Goal: Use online tool/utility: Utilize a website feature to perform a specific function

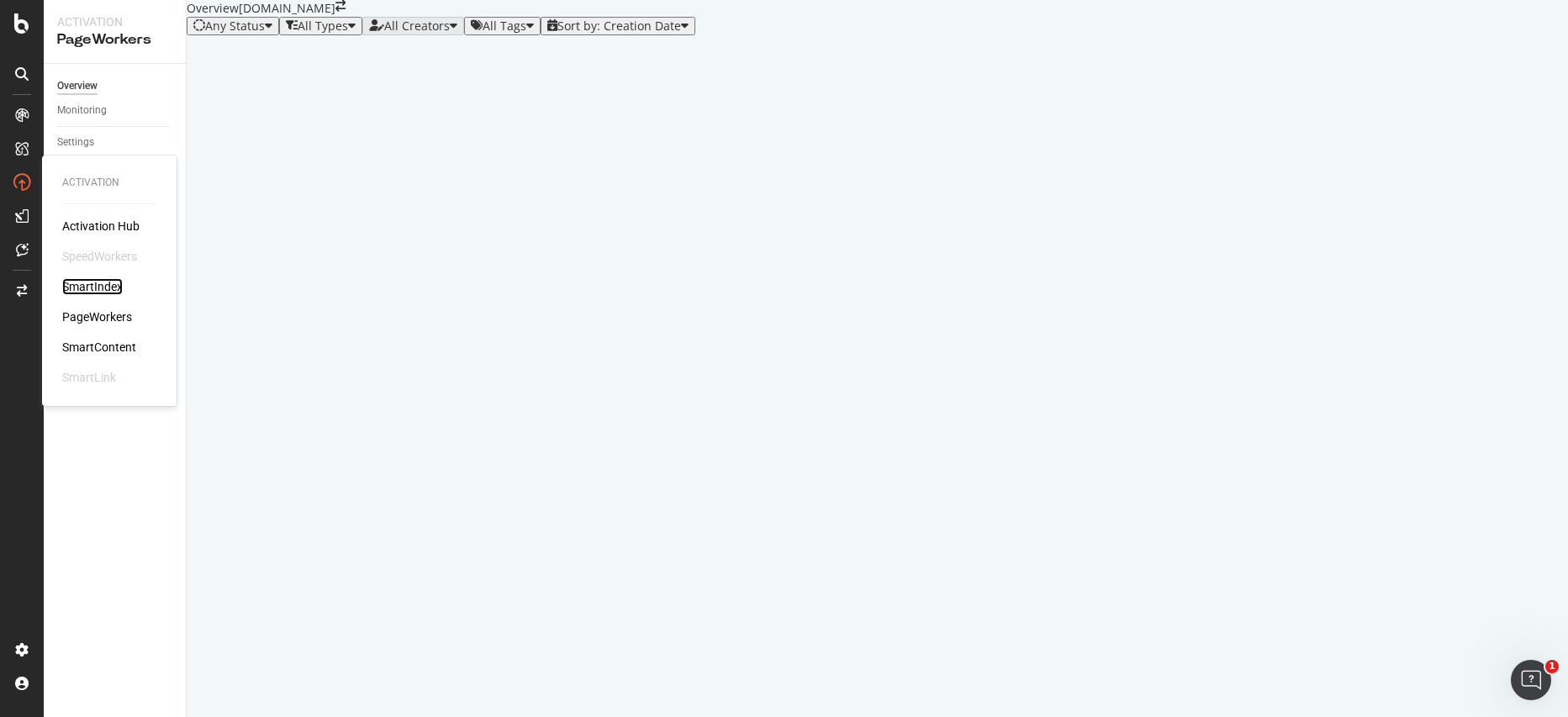
click at [111, 288] on div "SmartIndex" at bounding box center [92, 286] width 60 height 17
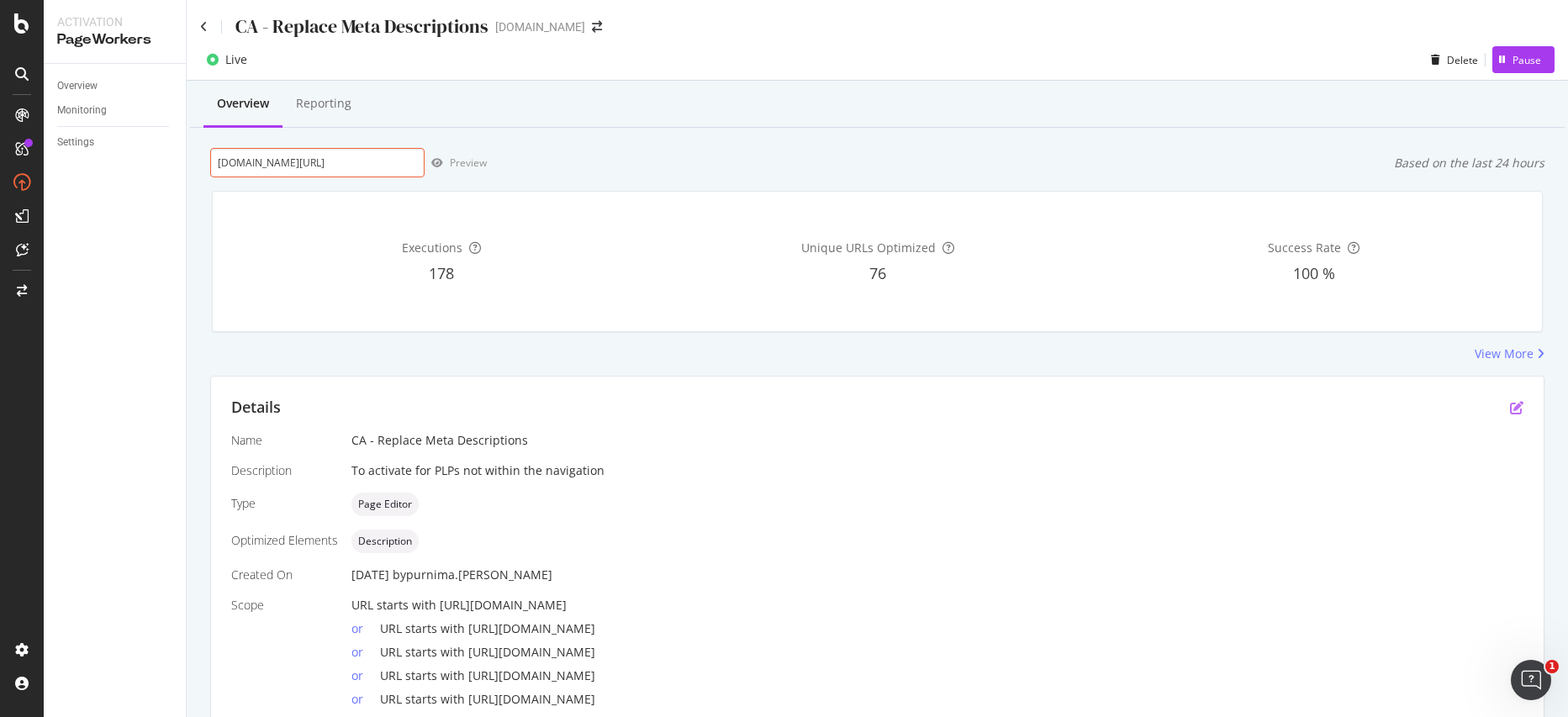
click at [1509, 402] on icon "pen-to-square" at bounding box center [1516, 407] width 13 height 13
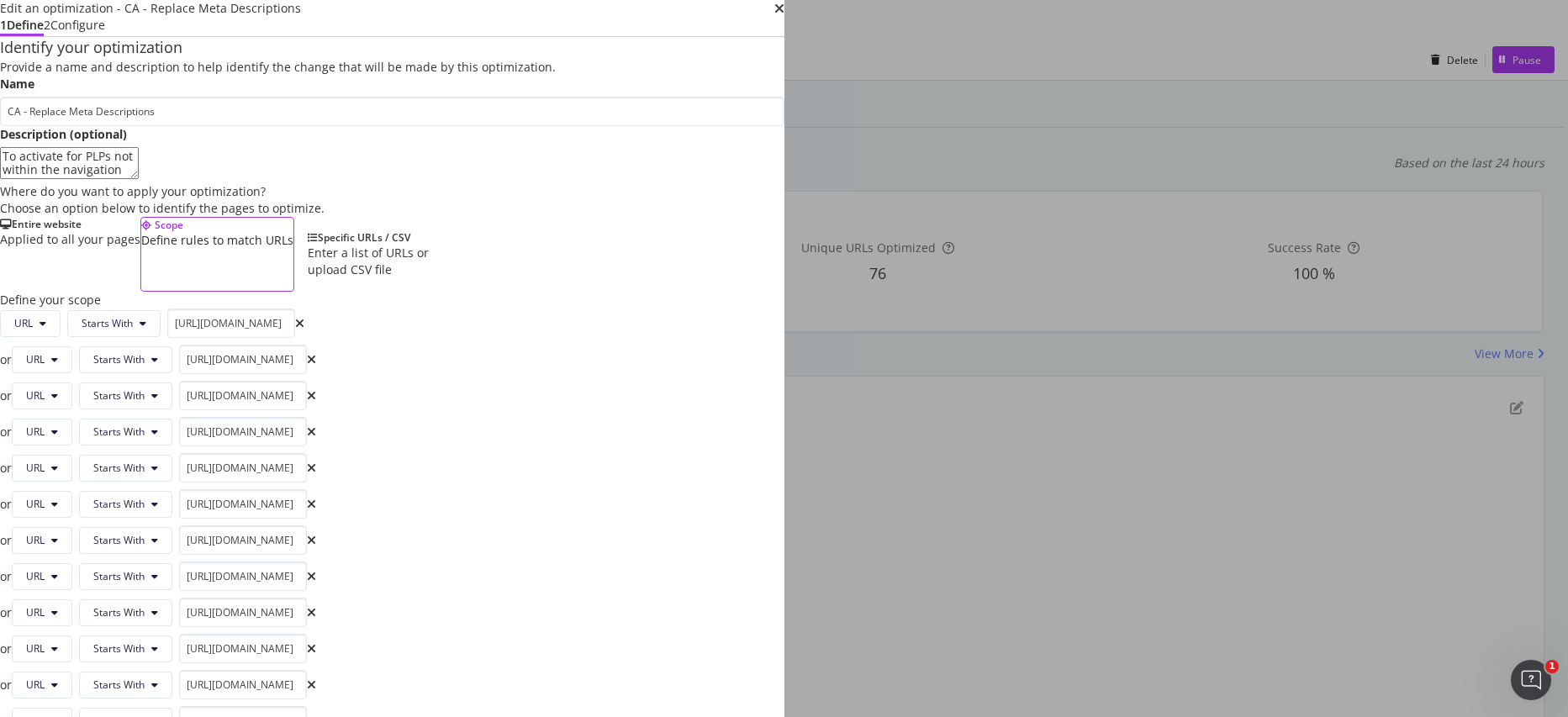
scroll to position [1984, 0]
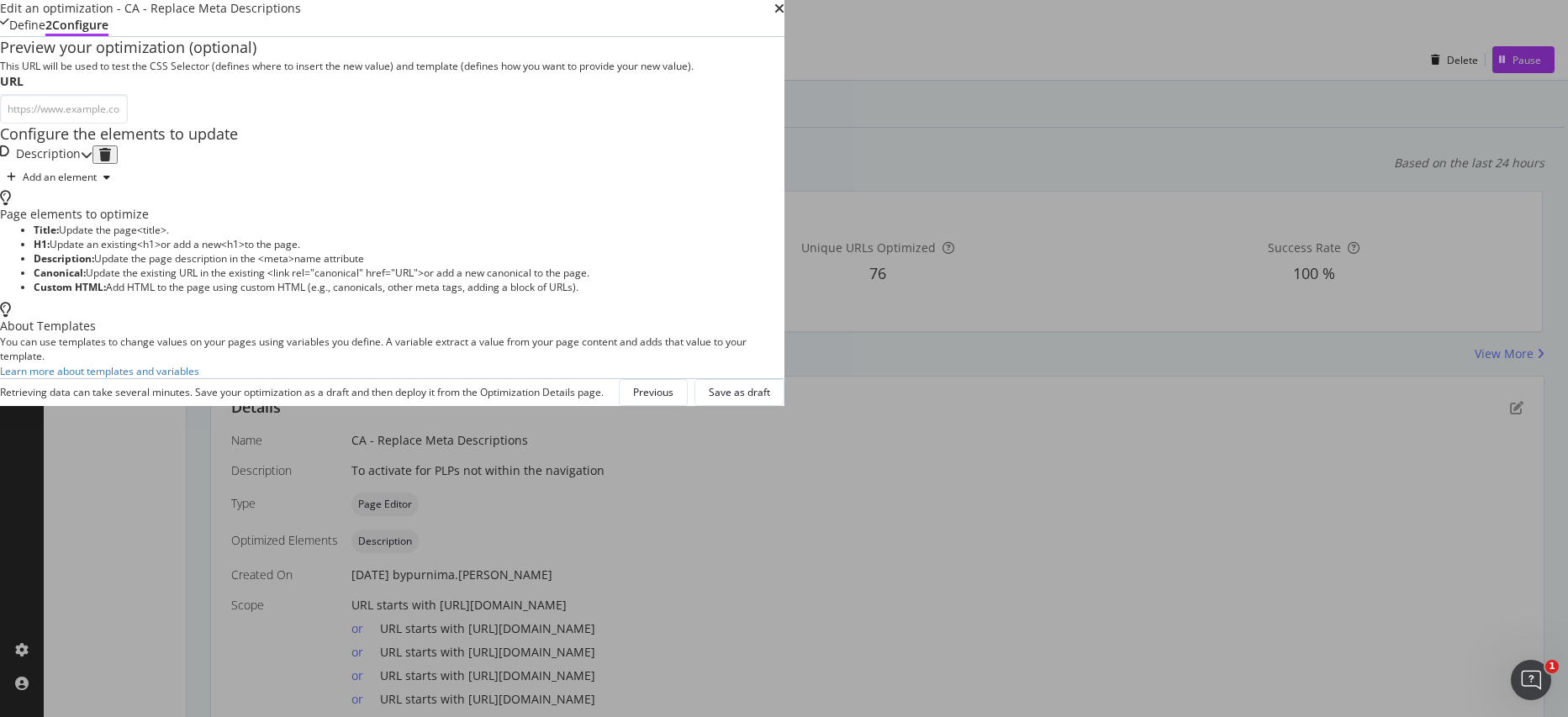
scroll to position [0, 0]
click at [92, 161] on icon "modal" at bounding box center [86, 154] width 12 height 12
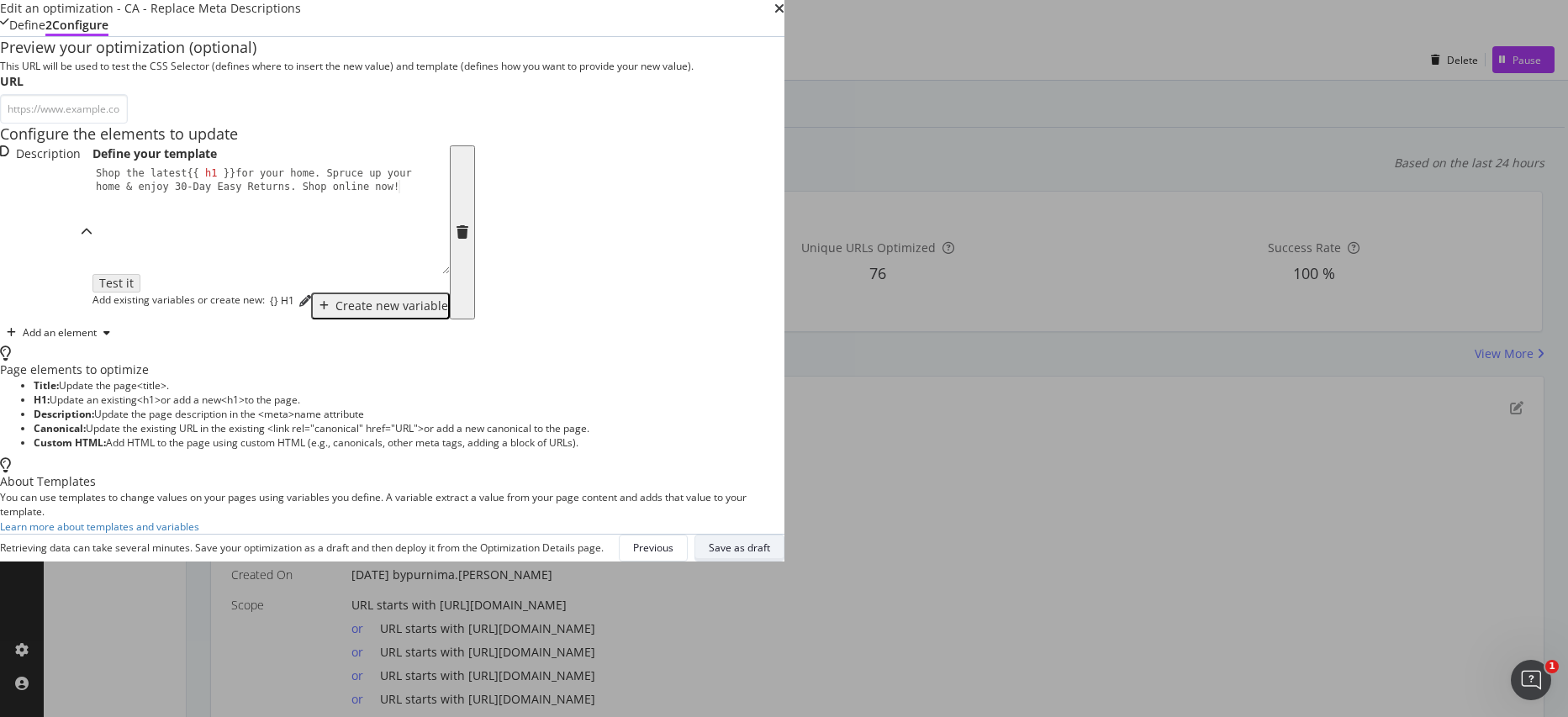
click at [770, 555] on div "Save as draft" at bounding box center [739, 548] width 61 height 14
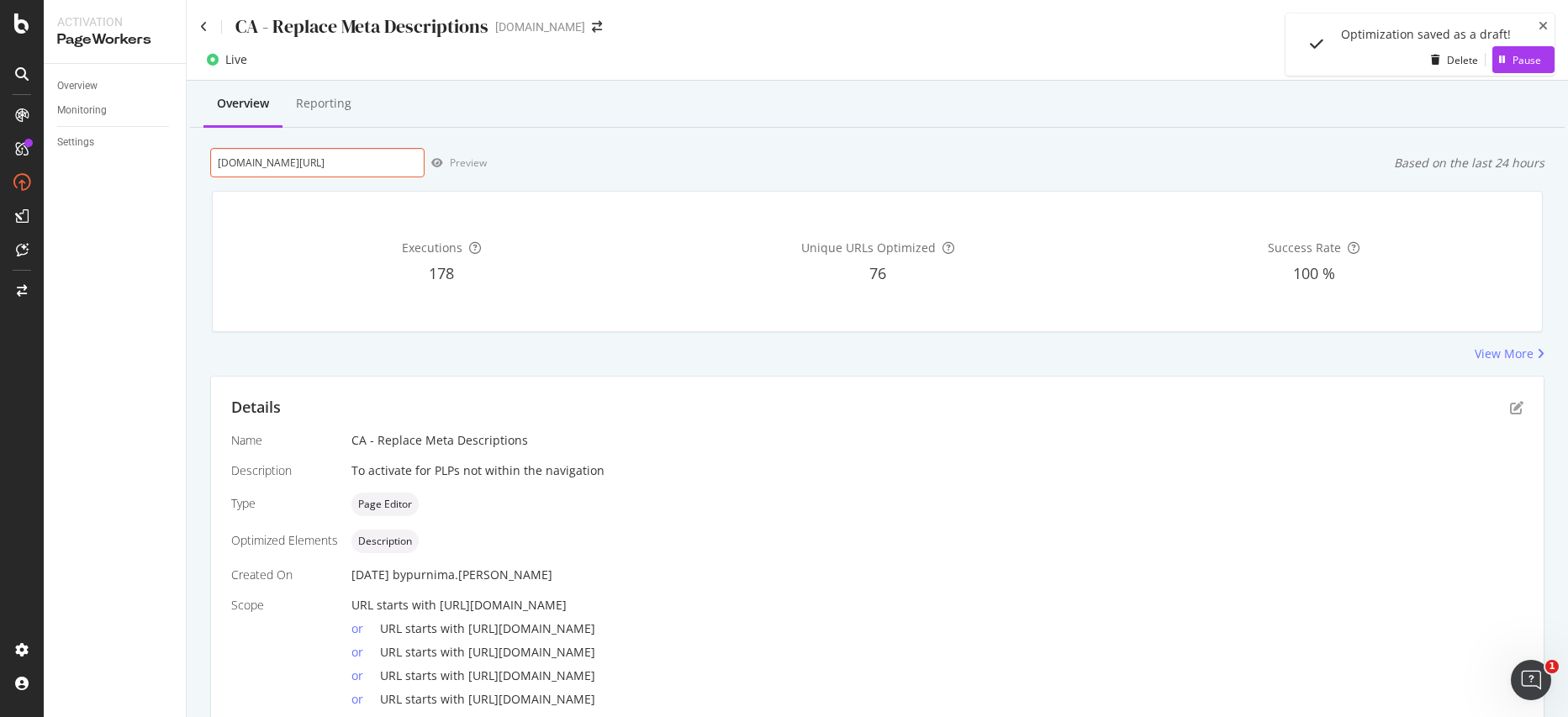
click at [392, 157] on input "www.castlery.com/ca/chairs/" at bounding box center [317, 162] width 214 height 29
click at [846, 154] on div "www.castlery.com/ca/chairs/ Preview Based on the last 24 hours" at bounding box center [877, 162] width 1334 height 29
click at [1542, 27] on icon "close toast" at bounding box center [1543, 26] width 9 height 12
click at [512, 186] on div "Executions 178 Unique URLs Optimized 76 Success Rate 100 %" at bounding box center [876, 261] width 1350 height 168
click at [381, 168] on input "www.castlery.com/ca/chairs/" at bounding box center [317, 162] width 214 height 29
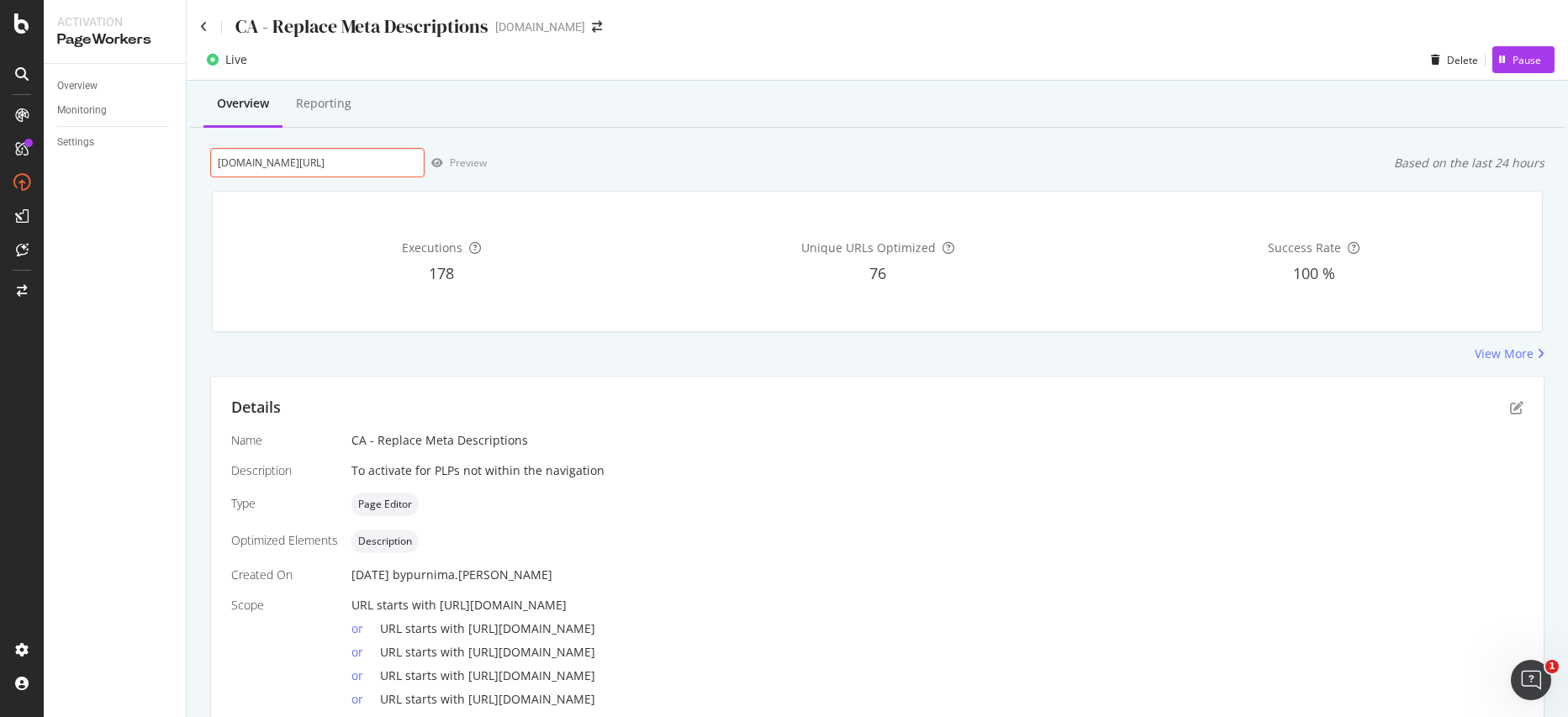
drag, startPoint x: 386, startPoint y: 166, endPoint x: 190, endPoint y: 162, distance: 196.0
paste input "https://www.castlery.com/ca/products/desmond-armchair"
type input "https://www.castlery.com/ca/products/desmond-armchair"
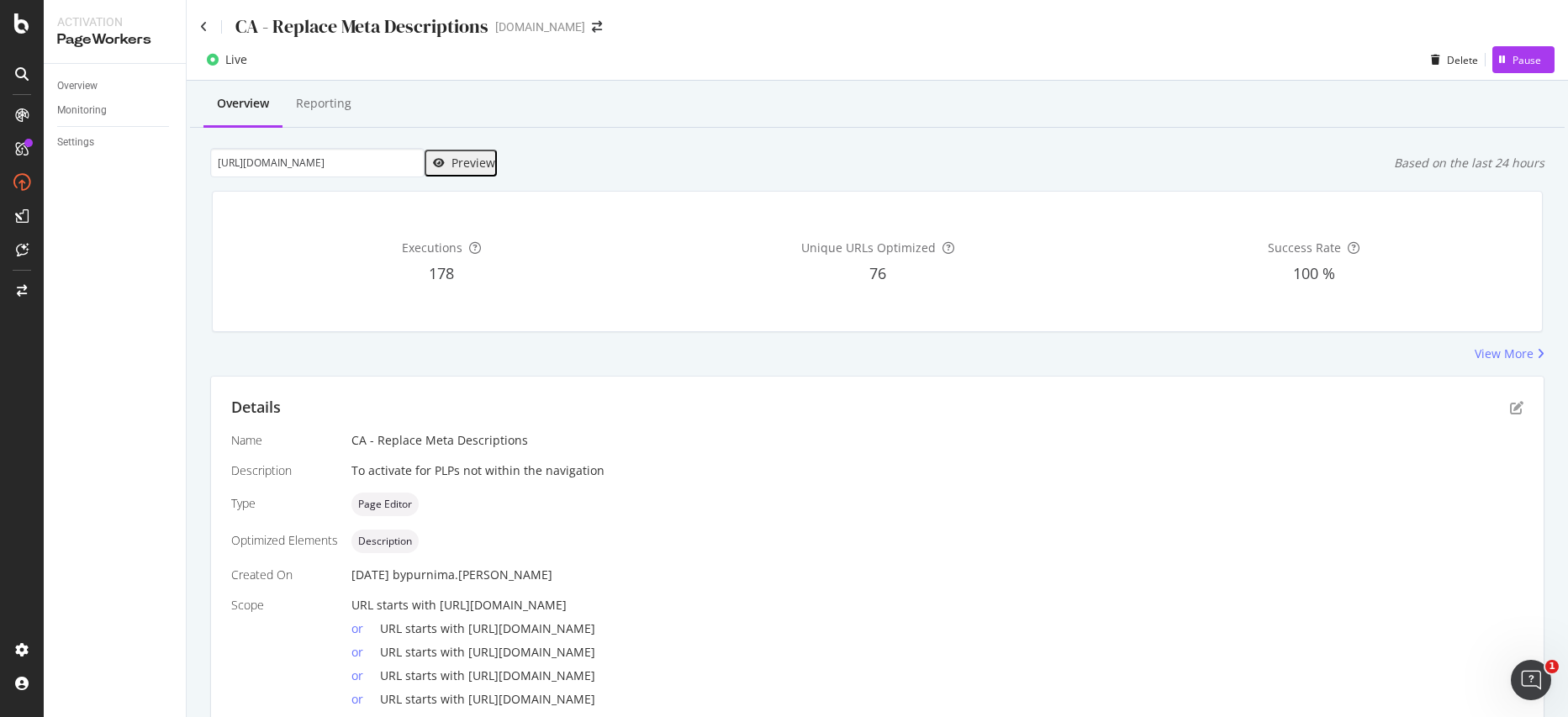
scroll to position [0, 0]
click at [475, 162] on div "Preview" at bounding box center [472, 162] width 44 height 13
click at [203, 24] on icon at bounding box center [203, 27] width 8 height 12
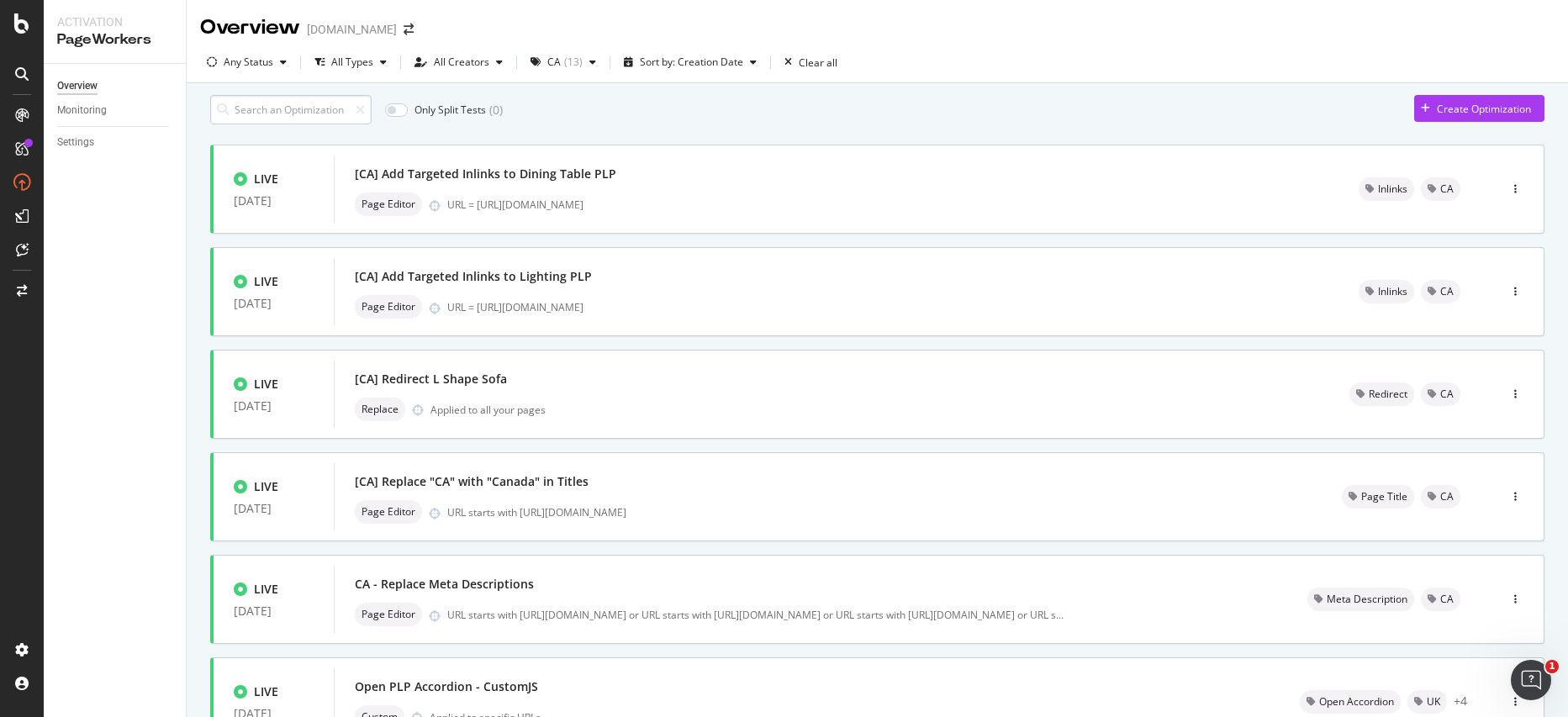
click at [328, 115] on input at bounding box center [291, 109] width 162 height 29
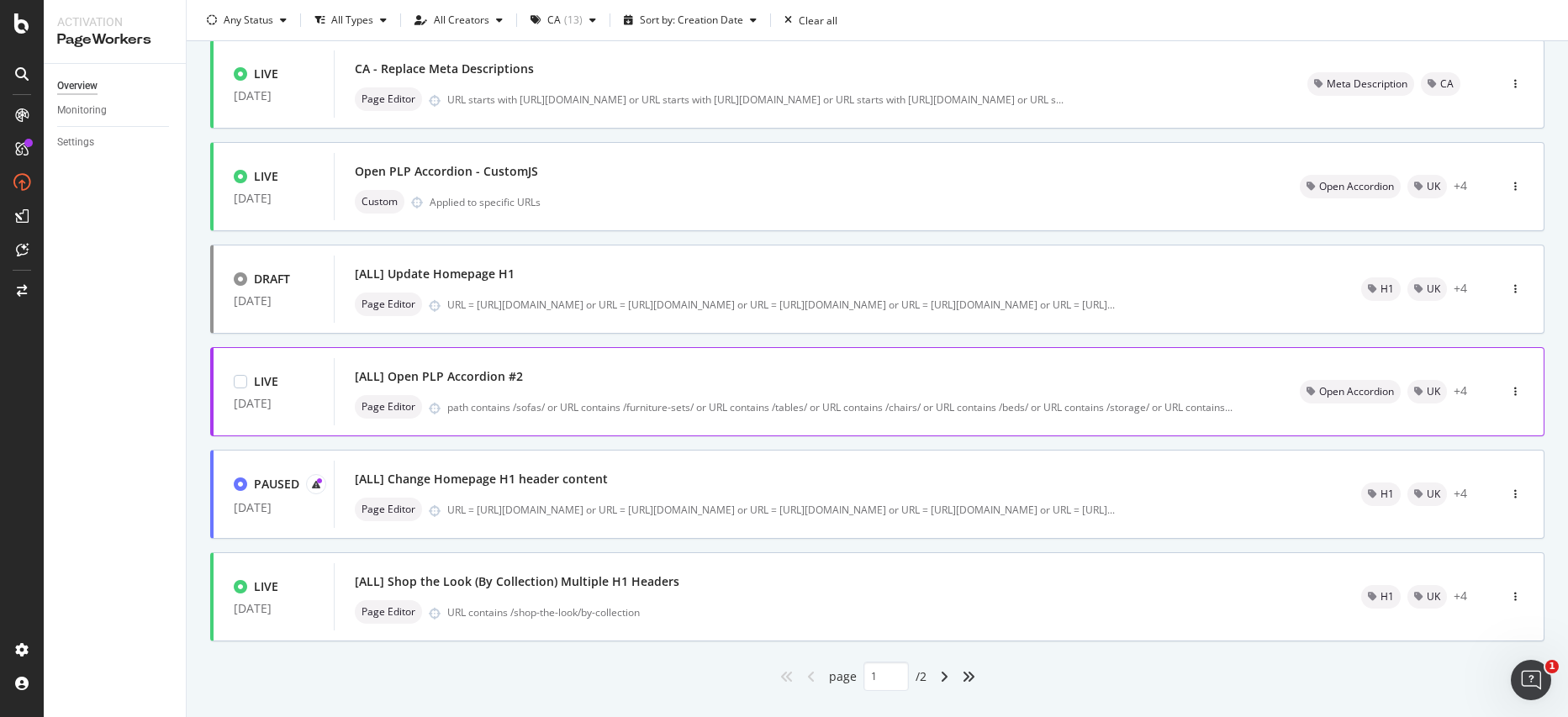
scroll to position [556, 0]
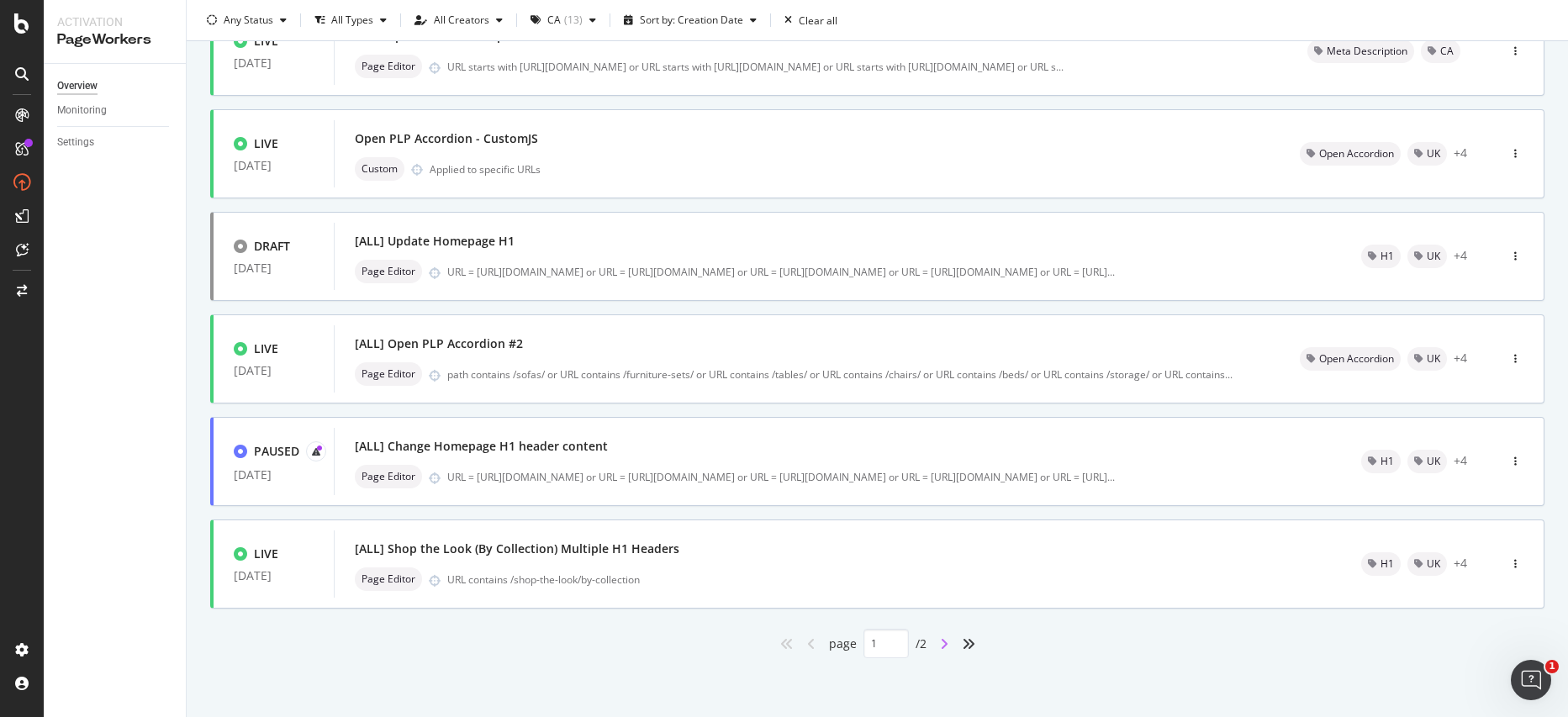
click at [940, 645] on icon "angle-right" at bounding box center [944, 643] width 8 height 13
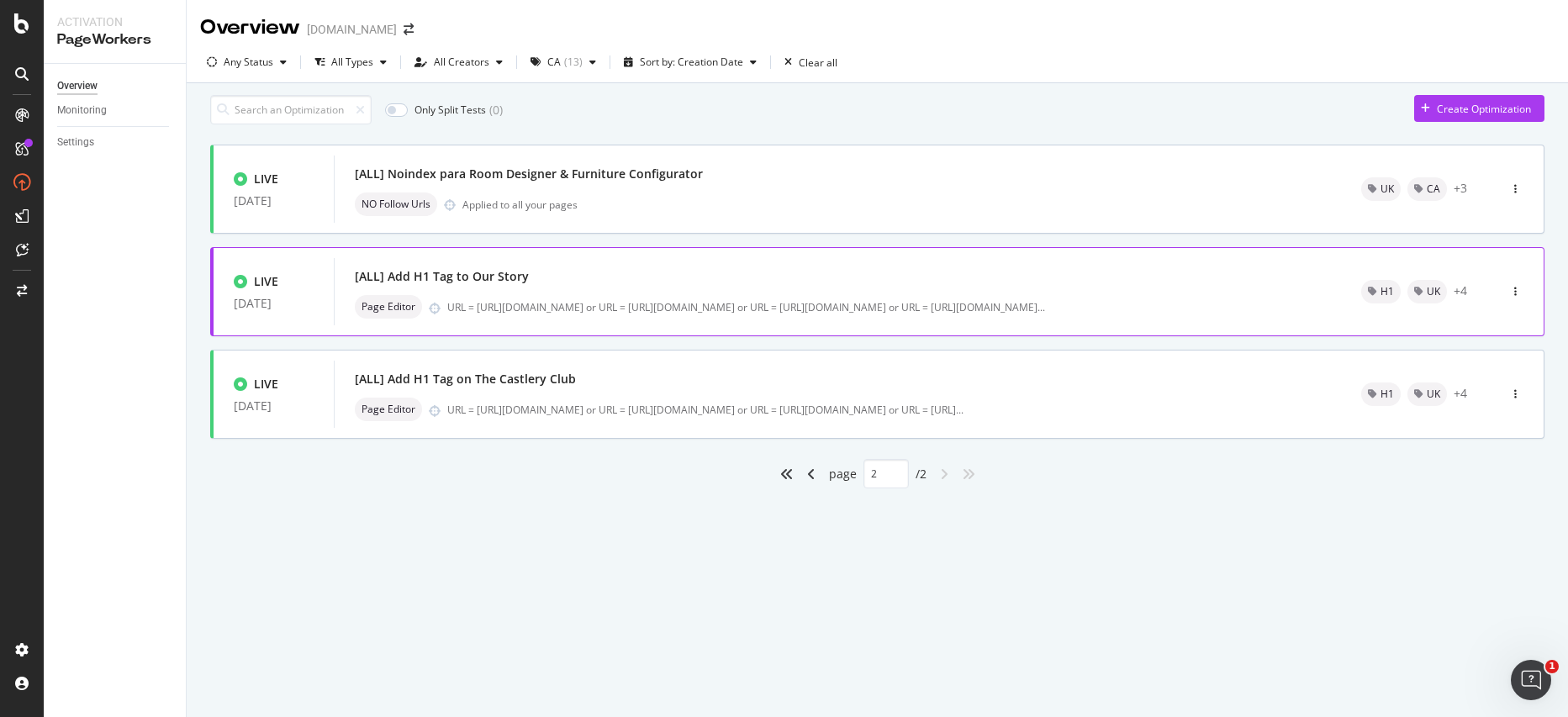
scroll to position [0, 0]
click at [808, 481] on icon "angle-left" at bounding box center [811, 473] width 8 height 13
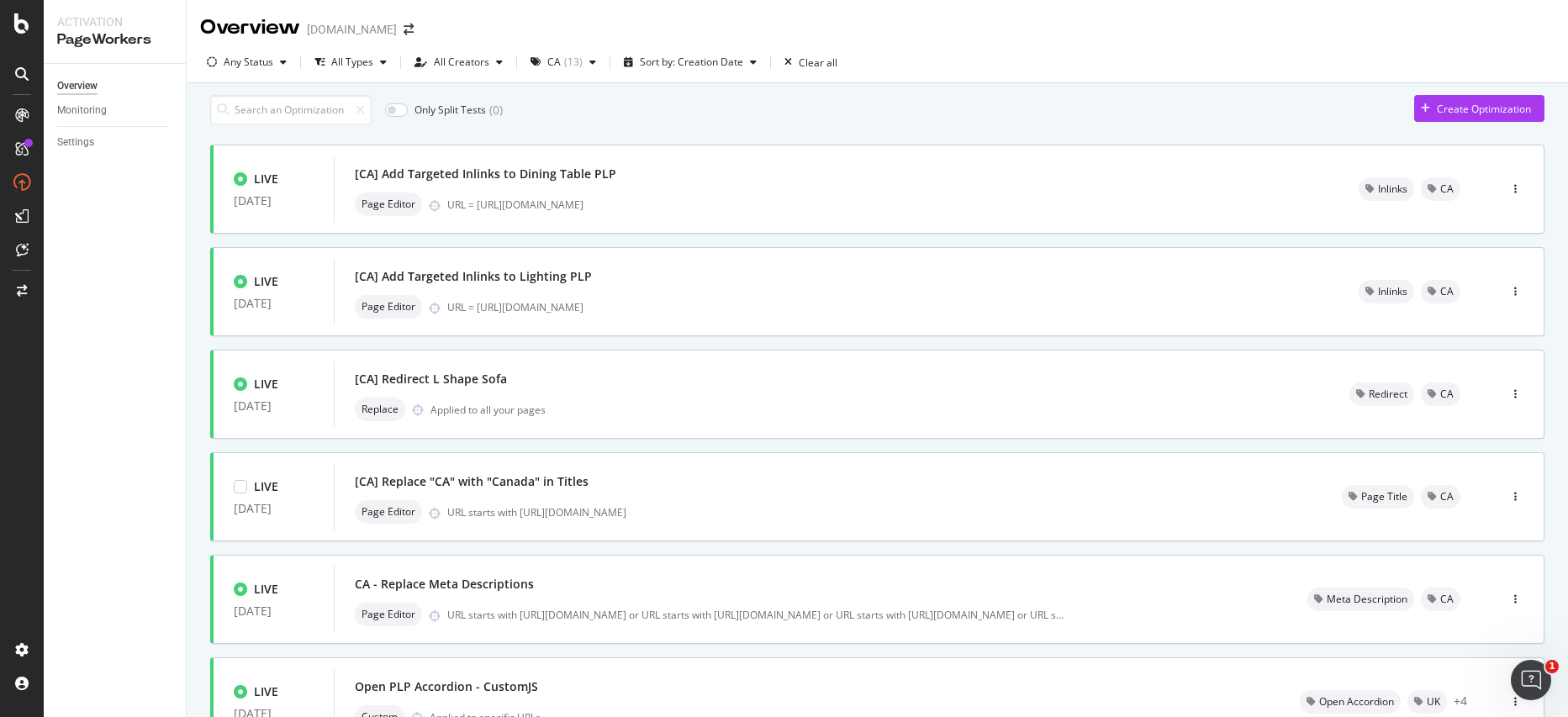
type input "1"
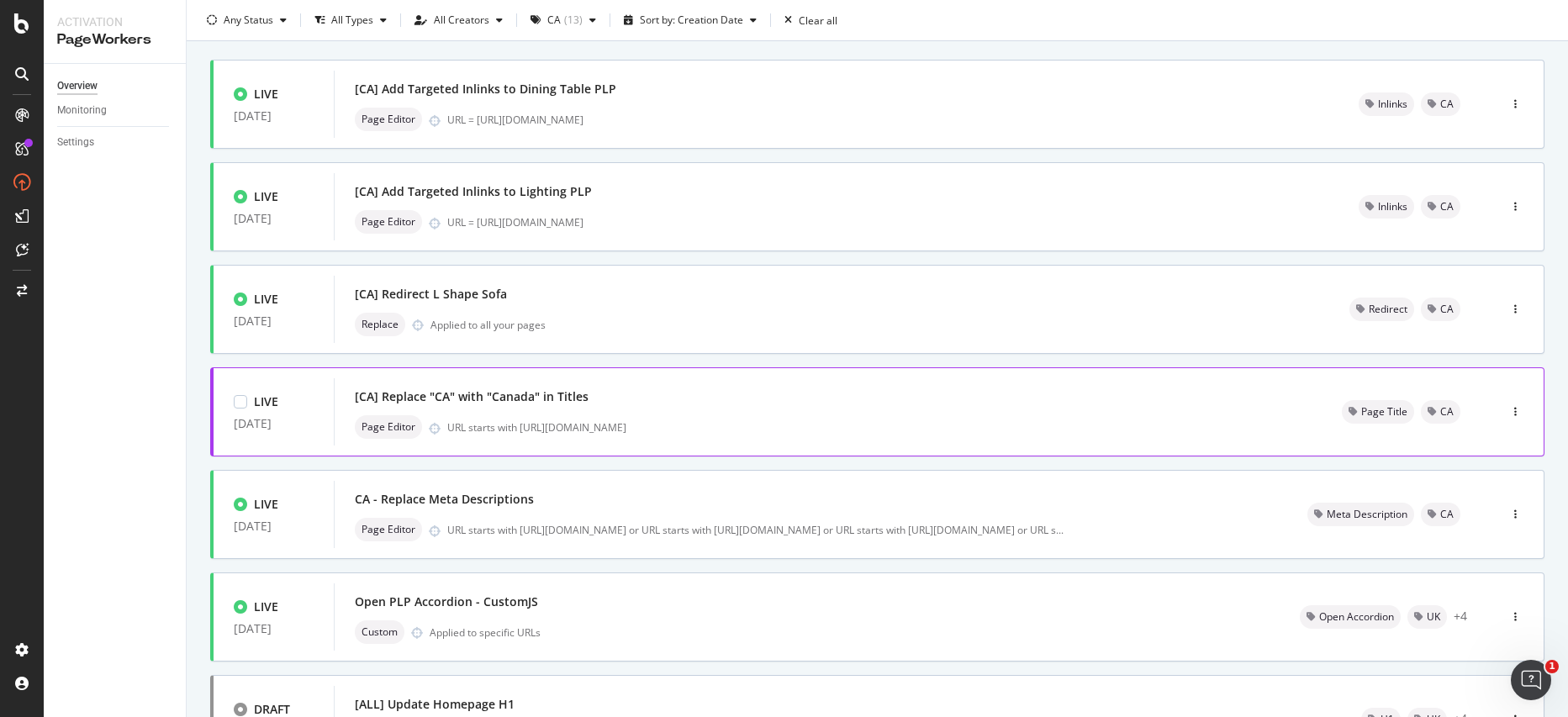
scroll to position [87, 0]
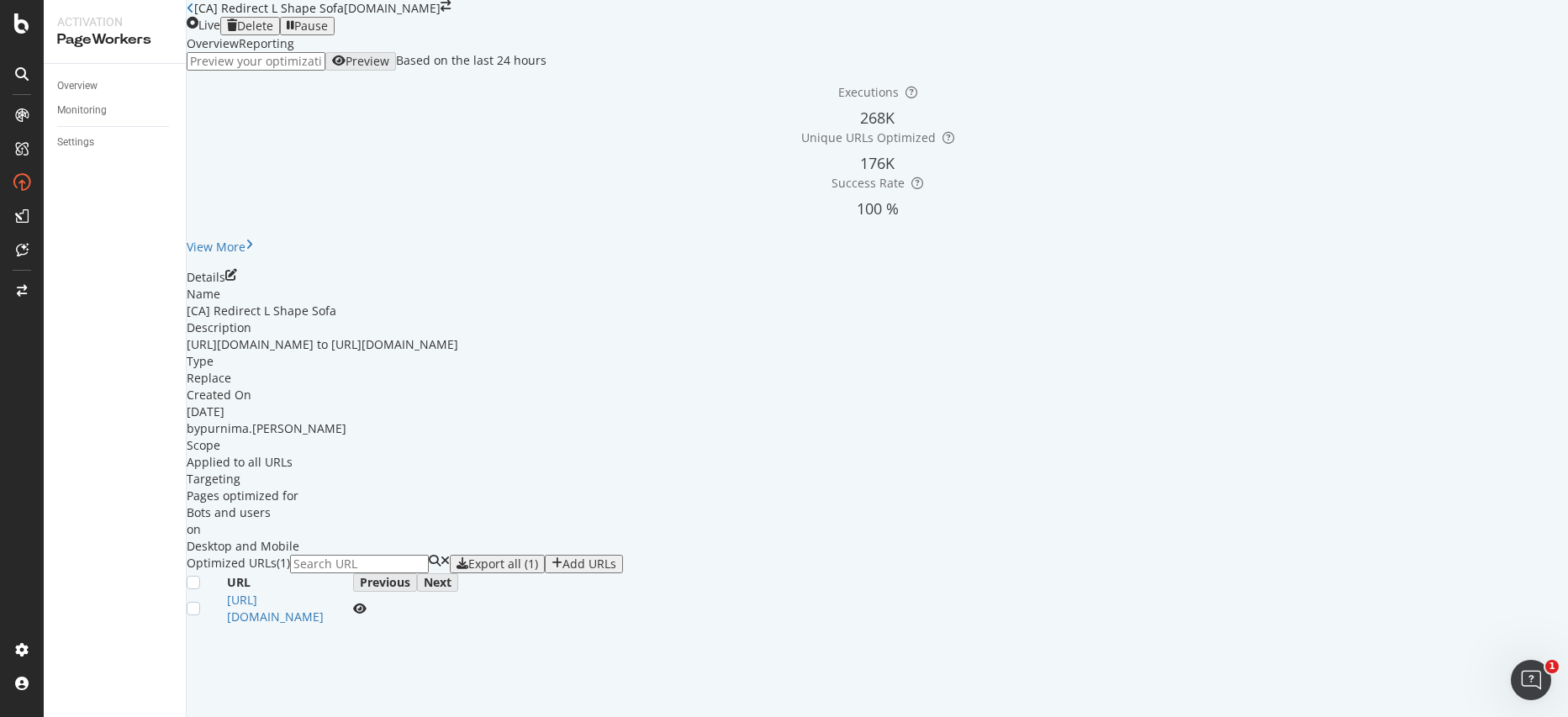
drag, startPoint x: 544, startPoint y: 470, endPoint x: 305, endPoint y: 472, distance: 239.0
click at [305, 353] on div "https://www.castlery.com/ca/l-shape-couch to https://www.castlery.com/ca/sofas/…" at bounding box center [877, 344] width 1382 height 17
copy div "https://www.castlery.com/ca/l-shape-couch"
click at [237, 278] on icon "pen-to-square" at bounding box center [231, 274] width 12 height 12
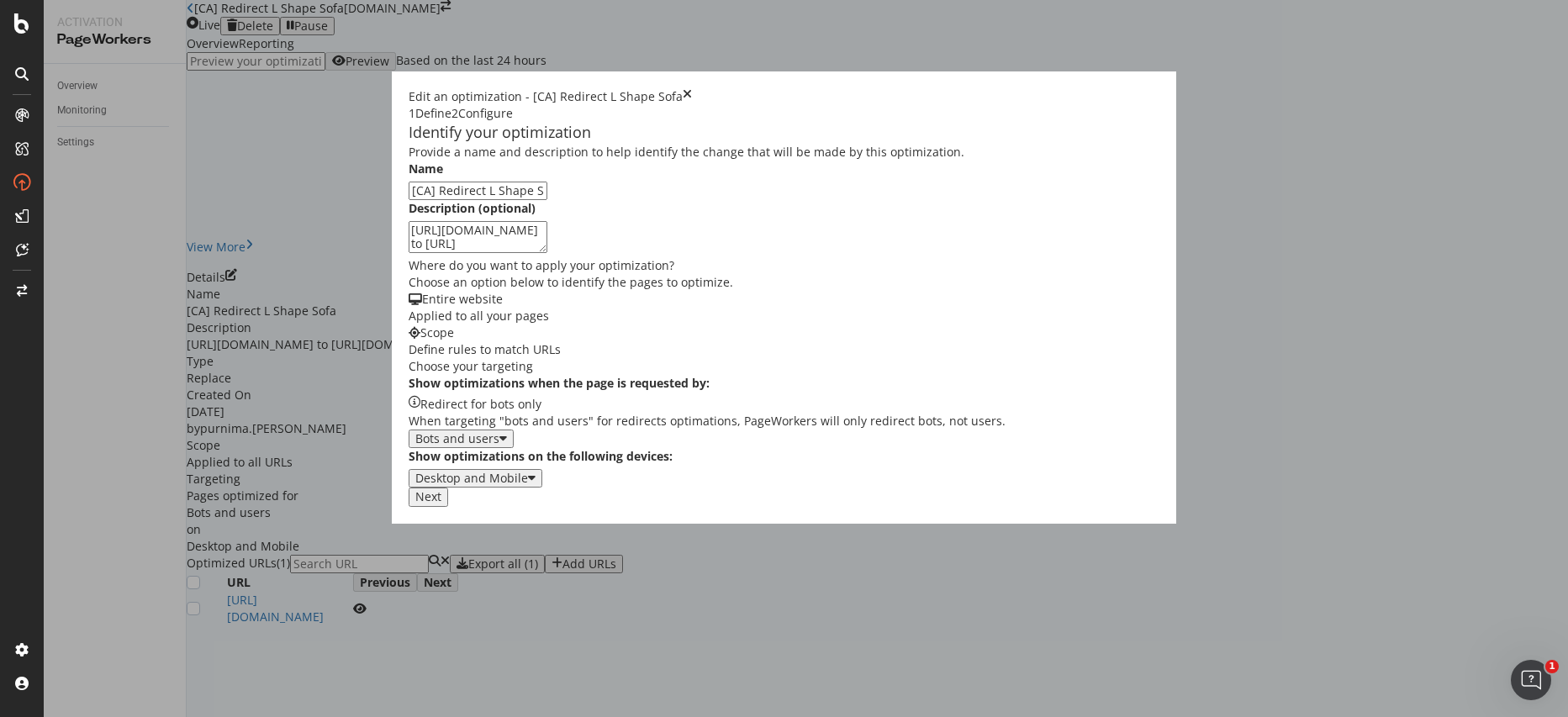
scroll to position [127, 0]
click at [441, 503] on div "Next" at bounding box center [428, 496] width 26 height 13
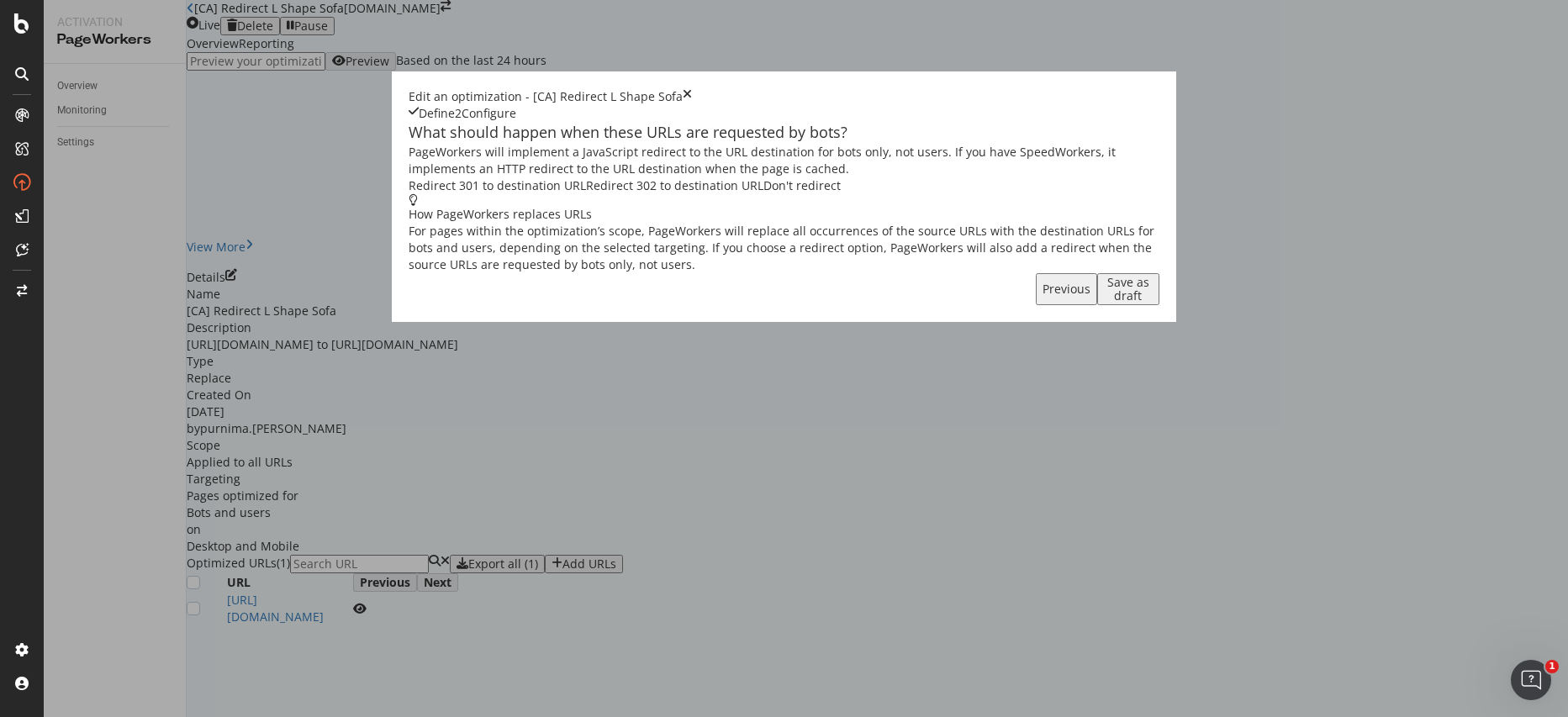
click at [692, 88] on icon "times" at bounding box center [687, 96] width 9 height 17
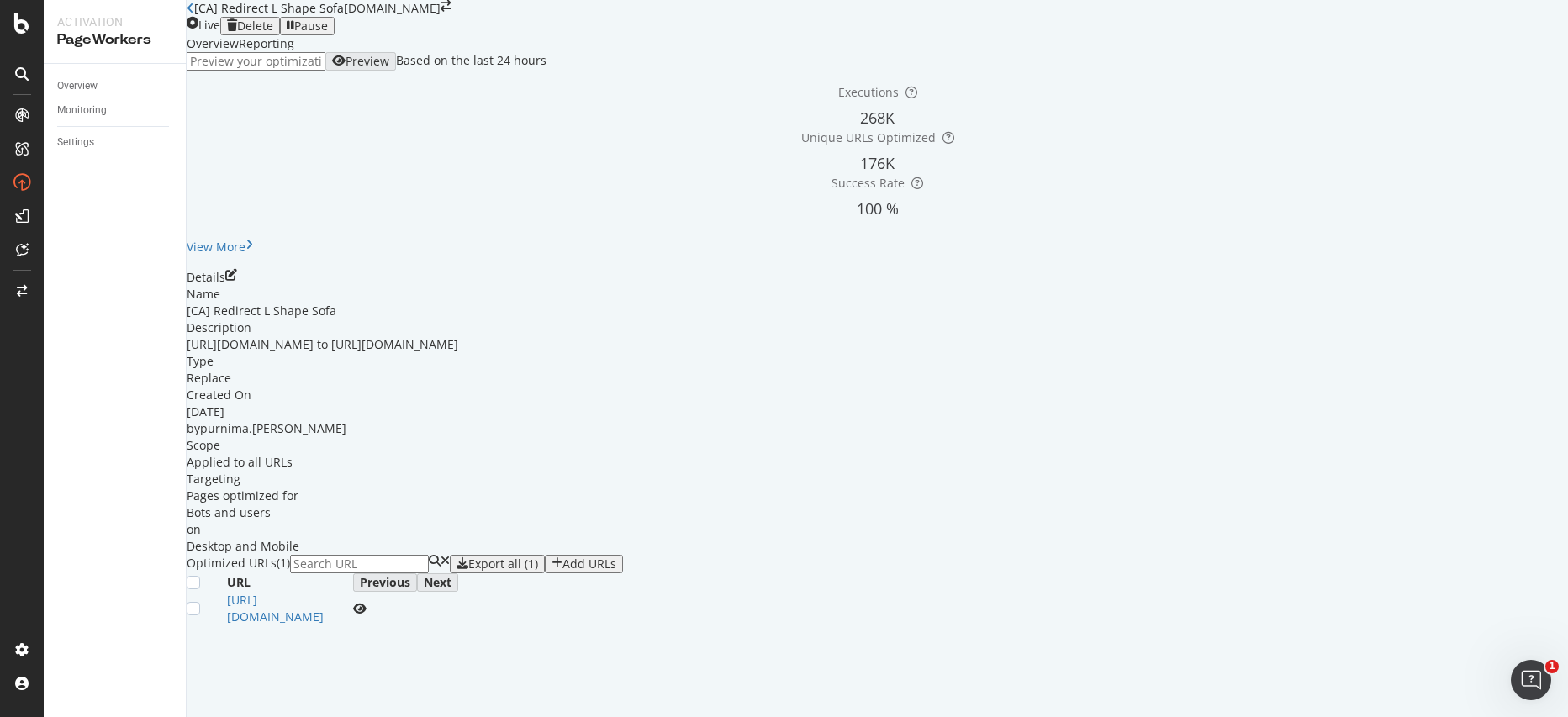
scroll to position [126, 0]
